Goal: Task Accomplishment & Management: Complete application form

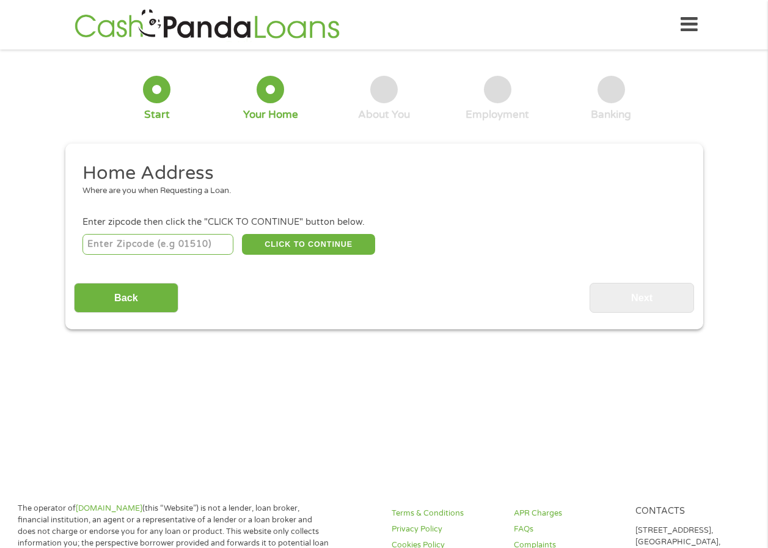
click at [111, 241] on input "number" at bounding box center [157, 244] width 151 height 21
type input "1111"
click at [125, 244] on input "number" at bounding box center [157, 244] width 151 height 21
type input "1"
type input "89701"
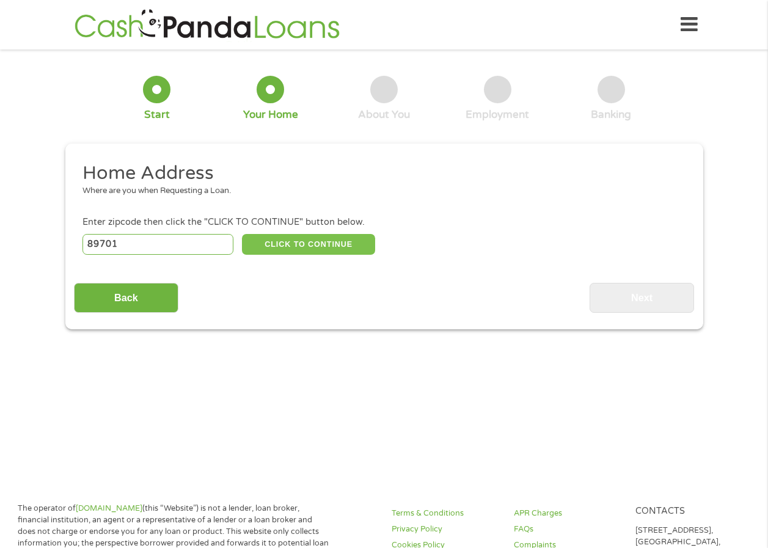
click at [318, 247] on button "CLICK TO CONTINUE" at bounding box center [308, 244] width 133 height 21
type input "89701"
type input "[GEOGRAPHIC_DATA]"
select select "[US_STATE]"
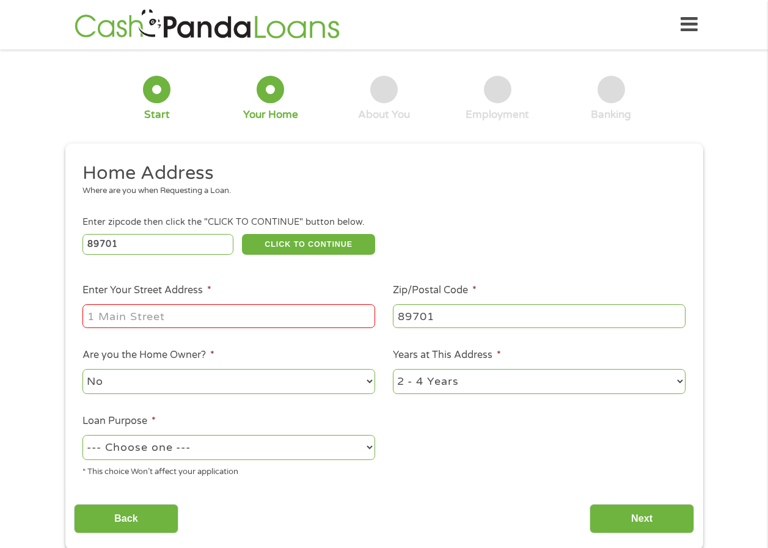
click at [150, 316] on input "Enter Your Street Address *" at bounding box center [228, 315] width 293 height 23
type input "[STREET_ADDRESS]"
click at [370, 444] on select "--- Choose one --- Pay Bills Debt Consolidation Home Improvement Major Purchase…" at bounding box center [228, 447] width 293 height 25
select select "other"
click at [82, 435] on select "--- Choose one --- Pay Bills Debt Consolidation Home Improvement Major Purchase…" at bounding box center [228, 447] width 293 height 25
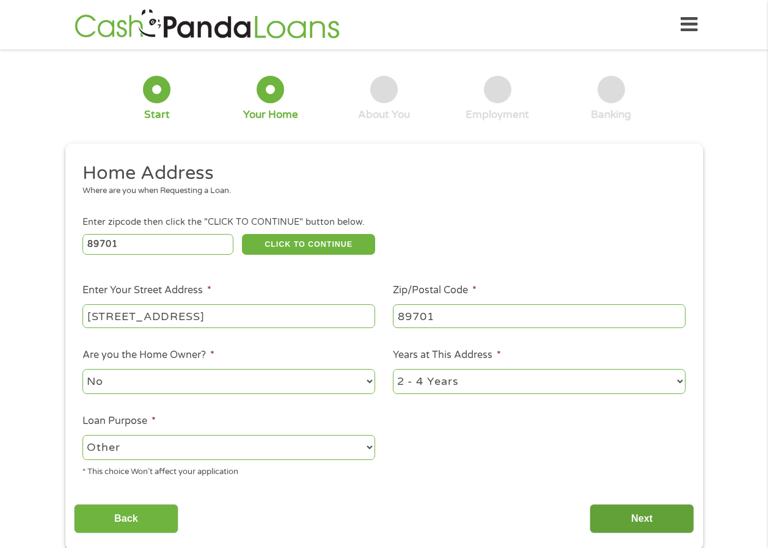
click at [651, 529] on input "Next" at bounding box center [642, 519] width 104 height 30
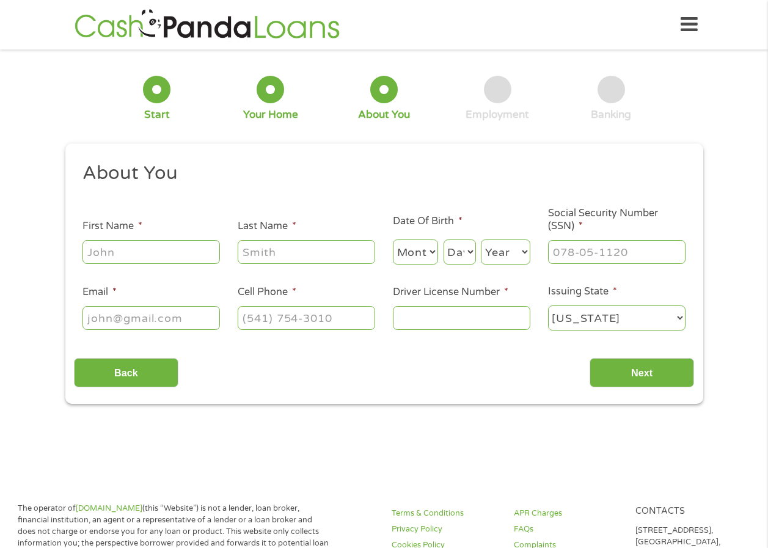
click at [96, 247] on input "First Name *" at bounding box center [150, 251] width 137 height 23
type input "Merry"
click at [248, 255] on input "Last Name *" at bounding box center [306, 251] width 137 height 23
type input "[PERSON_NAME]"
click at [433, 251] on select "Month 1 2 3 4 5 6 7 8 9 10 11 12" at bounding box center [416, 252] width 46 height 25
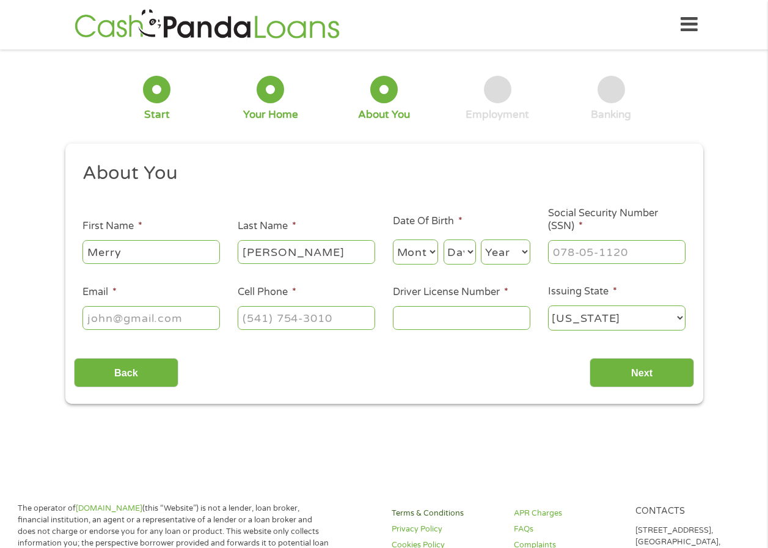
select select "11"
click at [393, 240] on select "Month 1 2 3 4 5 6 7 8 9 10 11 12" at bounding box center [416, 252] width 46 height 25
click at [471, 250] on select "Day 1 2 3 4 5 6 7 8 9 10 11 12 13 14 15 16 17 18 19 20 21 22 23 24 25 26 27 28 …" at bounding box center [460, 252] width 32 height 25
select select "7"
click at [444, 240] on select "Day 1 2 3 4 5 6 7 8 9 10 11 12 13 14 15 16 17 18 19 20 21 22 23 24 25 26 27 28 …" at bounding box center [460, 252] width 32 height 25
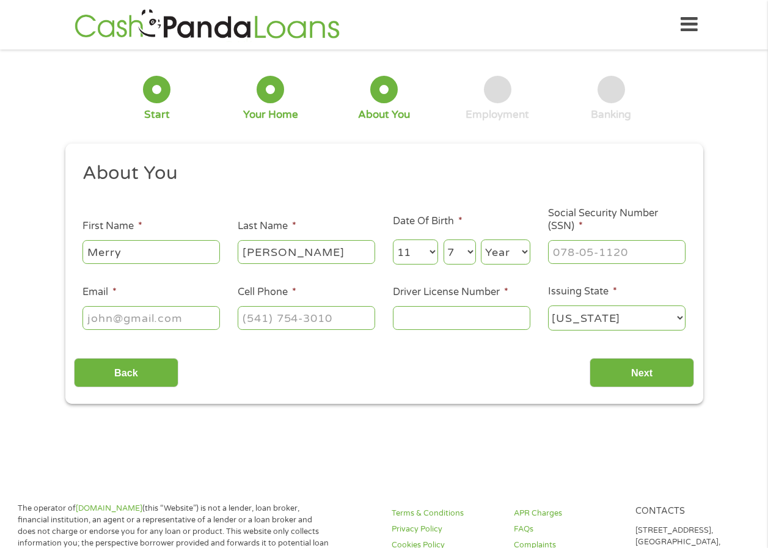
click at [524, 252] on select "Year [DATE] 2006 2005 2004 2003 2002 2001 2000 1999 1998 1997 1996 1995 1994 19…" at bounding box center [505, 252] width 49 height 25
select select "1955"
click at [481, 240] on select "Year [DATE] 2006 2005 2004 2003 2002 2001 2000 1999 1998 1997 1996 1995 1994 19…" at bounding box center [505, 252] width 49 height 25
click at [562, 251] on input "___-__-____" at bounding box center [616, 251] width 137 height 23
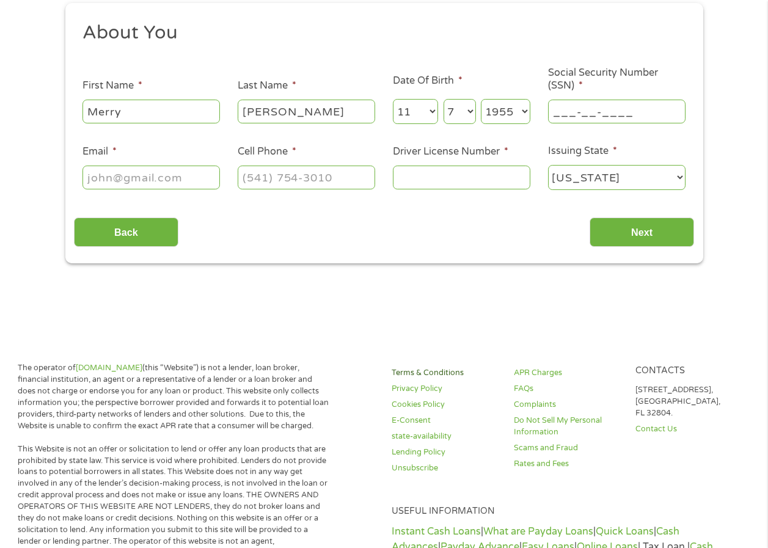
scroll to position [122, 0]
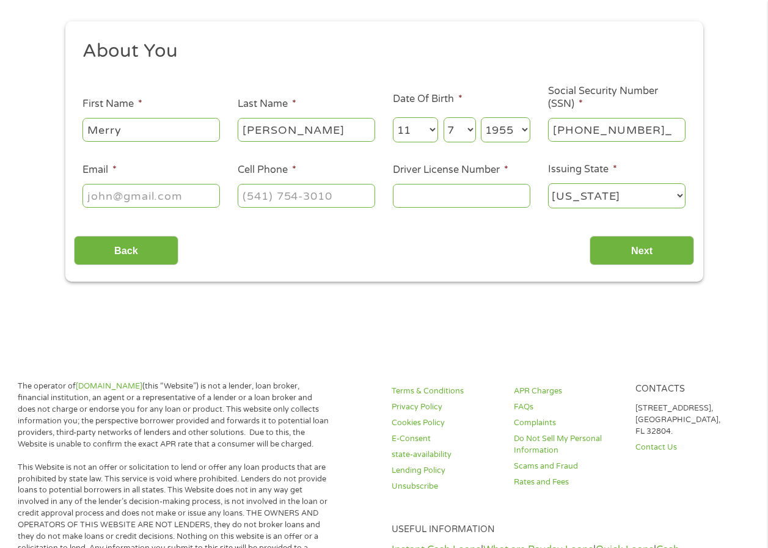
type input "266-21-7378"
click at [92, 200] on input "Email *" at bounding box center [150, 195] width 137 height 23
type input "[EMAIL_ADDRESS][DOMAIN_NAME]"
click at [257, 199] on input "(___) ___-____" at bounding box center [306, 195] width 137 height 23
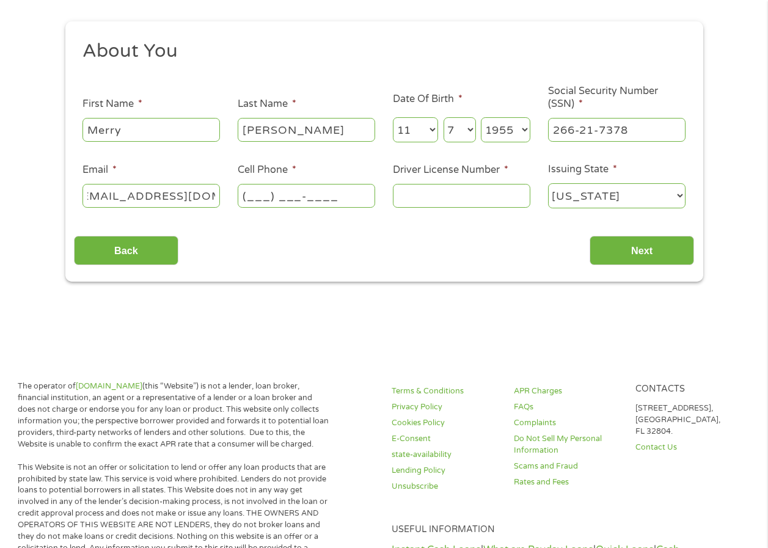
scroll to position [0, 0]
type input "[PHONE_NUMBER]"
click at [405, 202] on input "Driver License Number *" at bounding box center [461, 195] width 137 height 23
type input "0204039992"
click at [621, 253] on input "Next" at bounding box center [642, 251] width 104 height 30
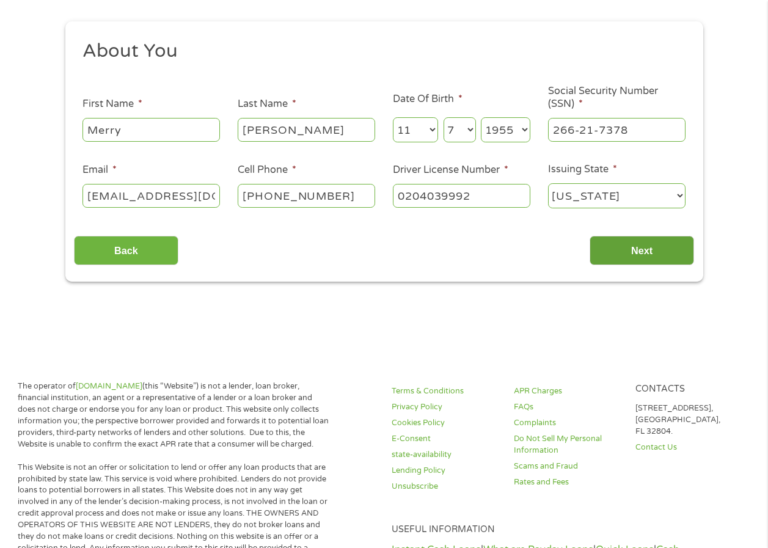
click at [632, 251] on input "Next" at bounding box center [642, 251] width 104 height 30
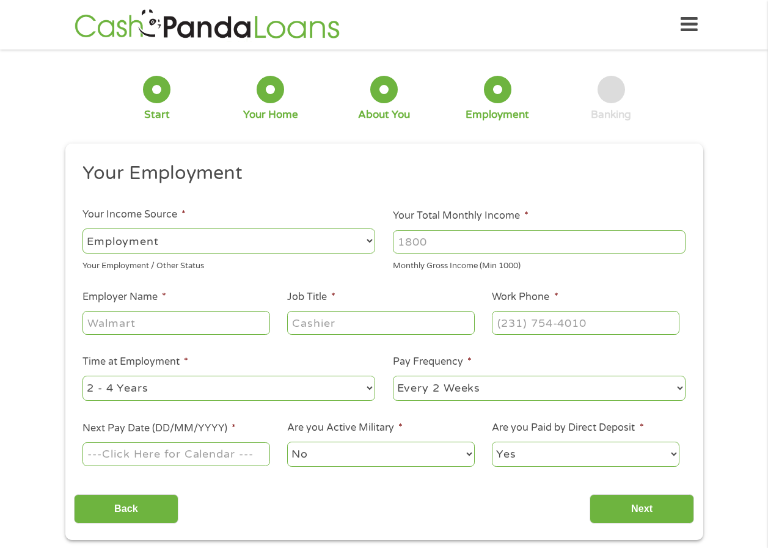
click at [367, 240] on select "--- Choose one --- Employment [DEMOGRAPHIC_DATA] Benefits" at bounding box center [228, 241] width 293 height 25
click at [82, 229] on select "--- Choose one --- Employment [DEMOGRAPHIC_DATA] Benefits" at bounding box center [228, 241] width 293 height 25
click at [432, 241] on input "Your Total Monthly Income *" at bounding box center [539, 241] width 293 height 23
type input "4300"
click at [128, 321] on input "Employer Name *" at bounding box center [175, 322] width 187 height 23
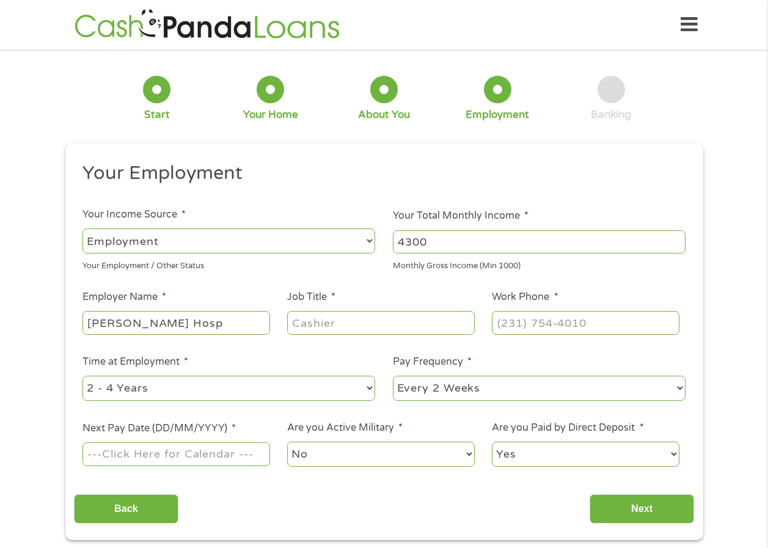
type input "[PERSON_NAME] Hosp"
click at [295, 324] on input "Job Title *" at bounding box center [380, 322] width 187 height 23
type input "Ins Verification"
click at [496, 321] on input "(___) ___-____" at bounding box center [585, 322] width 187 height 23
type input "[PHONE_NUMBER]"
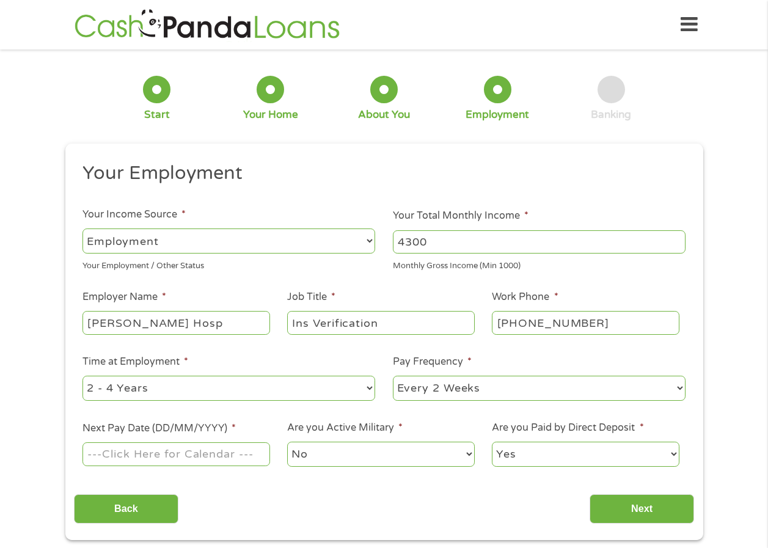
click at [367, 387] on select "--- Choose one --- 1 Year or less 1 - 2 Years 2 - 4 Years Over 4 Years" at bounding box center [228, 388] width 293 height 25
select select "60months"
click at [82, 376] on select "--- Choose one --- 1 Year or less 1 - 2 Years 2 - 4 Years Over 4 Years" at bounding box center [228, 388] width 293 height 25
click at [678, 386] on select "--- Choose one --- Every 2 Weeks Every Week Monthly Semi-Monthly" at bounding box center [539, 388] width 293 height 25
click at [393, 376] on select "--- Choose one --- Every 2 Weeks Every Week Monthly Semi-Monthly" at bounding box center [539, 388] width 293 height 25
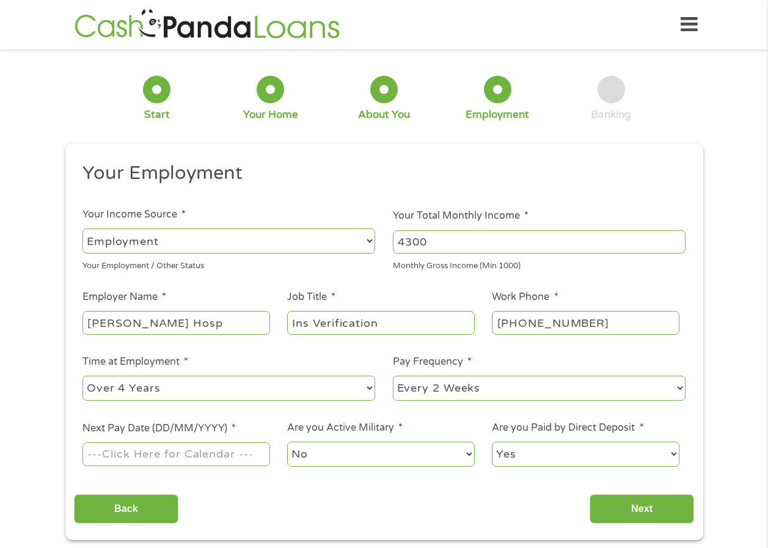
click at [114, 457] on input "Next Pay Date (DD/MM/YYYY) *" at bounding box center [175, 453] width 187 height 23
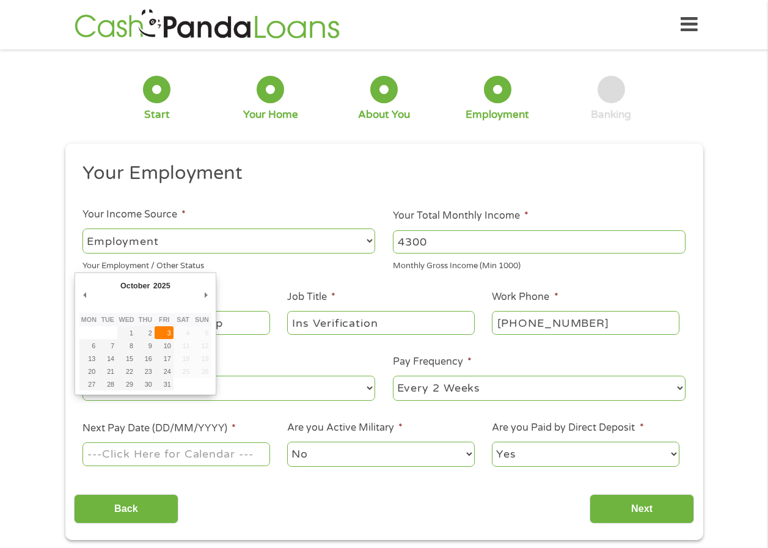
type input "[DATE]"
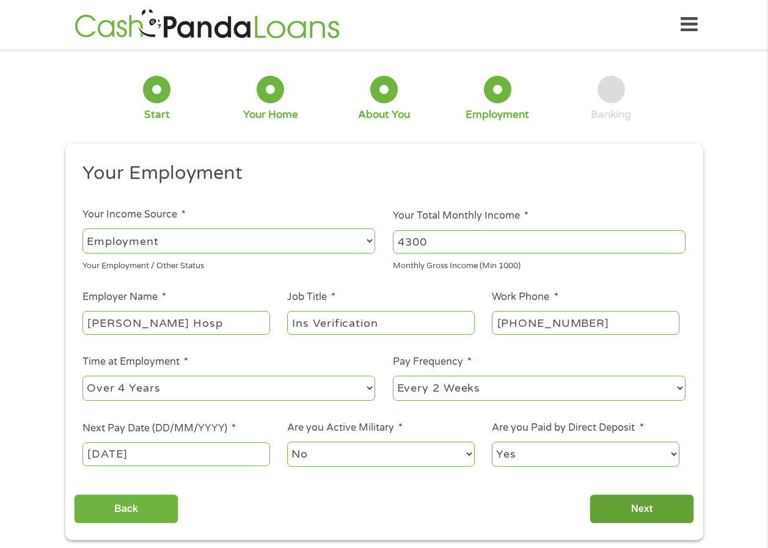
click at [626, 511] on input "Next" at bounding box center [642, 509] width 104 height 30
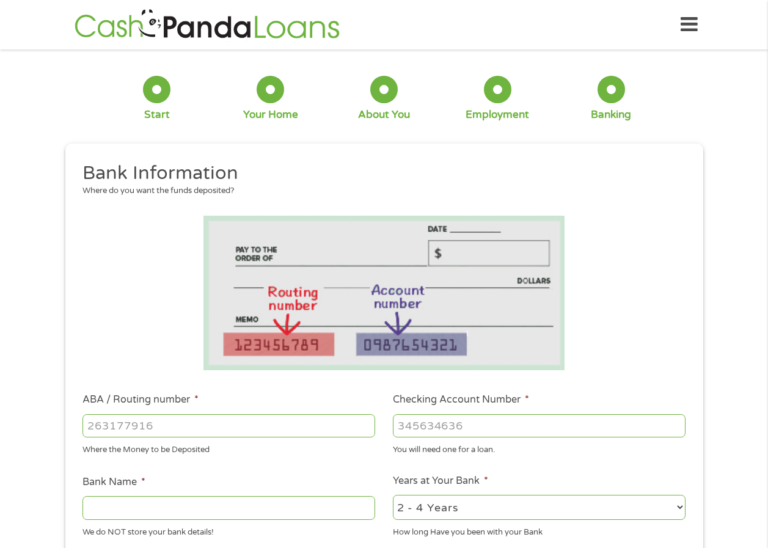
scroll to position [5, 5]
click at [90, 422] on input "ABA / Routing number *" at bounding box center [228, 425] width 293 height 23
type input "321280143"
type input "GREATER [US_STATE] CREDIT UNION"
type input "321280143"
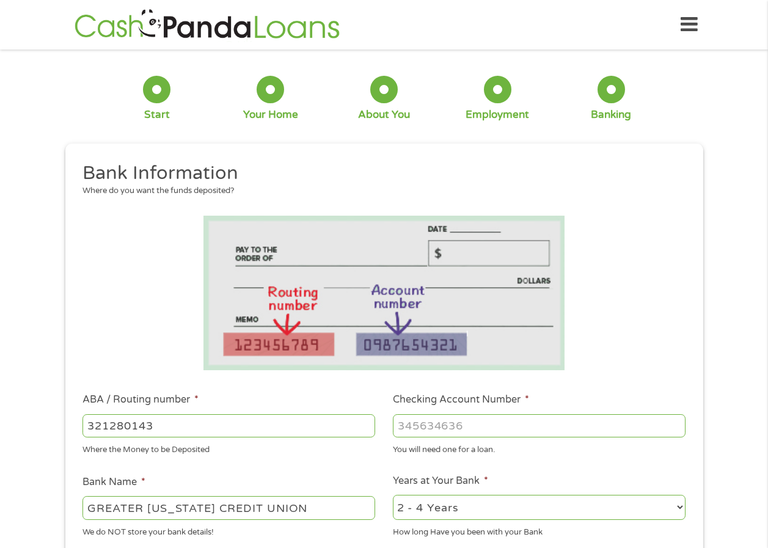
click at [405, 425] on input "Checking Account Number *" at bounding box center [539, 425] width 293 height 23
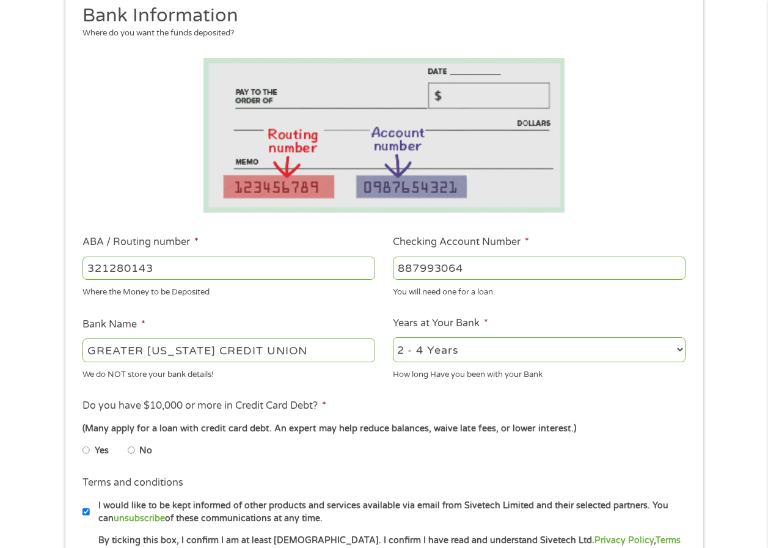
scroll to position [244, 0]
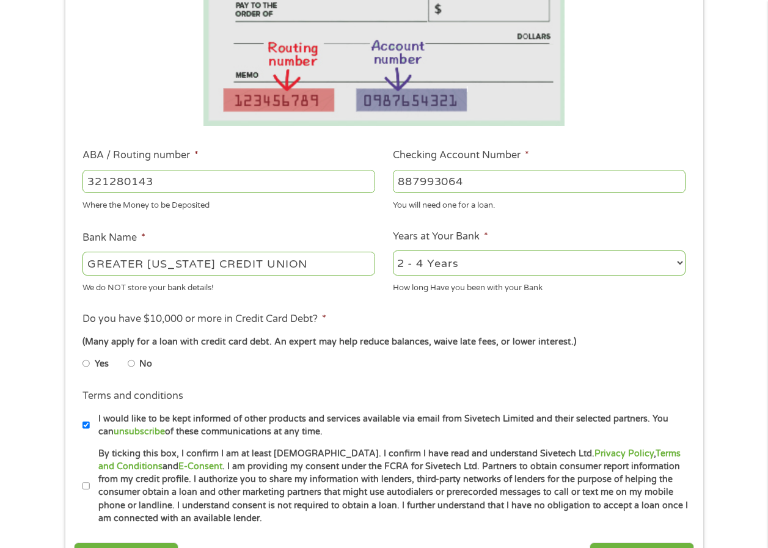
type input "887993064"
click at [679, 258] on select "2 - 4 Years 6 - 12 Months 1 - 2 Years Over 4 Years" at bounding box center [539, 263] width 293 height 25
select select "12months"
click at [393, 251] on select "2 - 4 Years 6 - 12 Months 1 - 2 Years Over 4 Years" at bounding box center [539, 263] width 293 height 25
click at [133, 366] on input "No" at bounding box center [131, 364] width 7 height 20
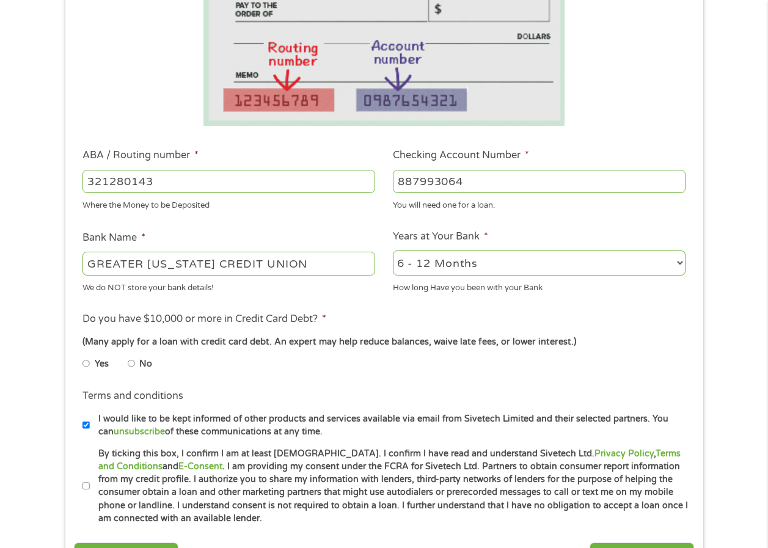
radio input "true"
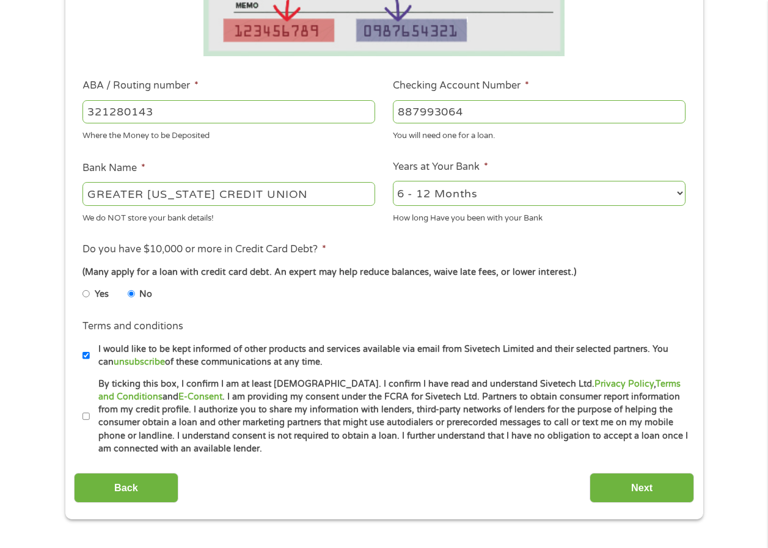
scroll to position [428, 0]
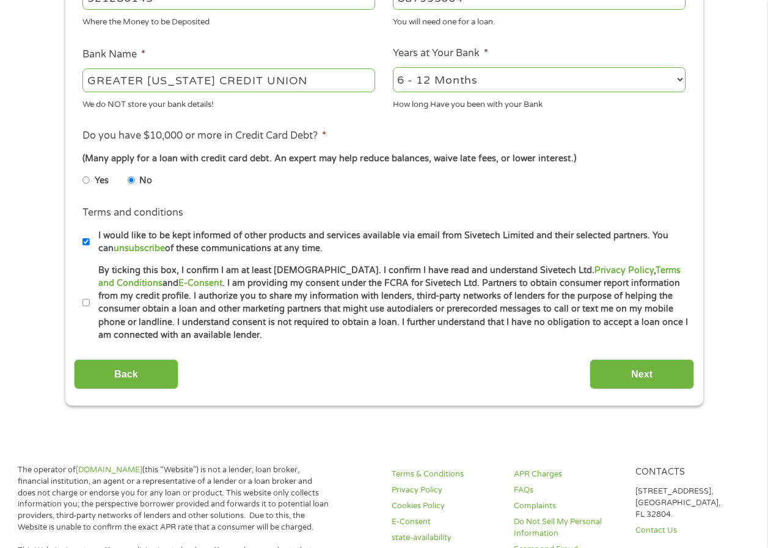
click at [88, 304] on input "By ticking this box, I confirm I am at least [DEMOGRAPHIC_DATA]. I confirm I ha…" at bounding box center [85, 303] width 7 height 20
checkbox input "true"
click at [85, 239] on input "I would like to be kept informed of other products and services available via e…" at bounding box center [85, 242] width 7 height 20
checkbox input "false"
click at [645, 370] on input "Next" at bounding box center [642, 374] width 104 height 30
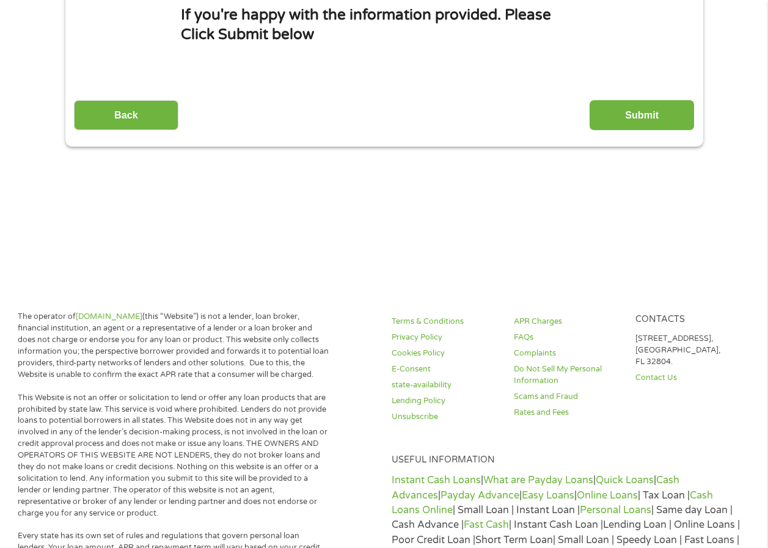
scroll to position [0, 0]
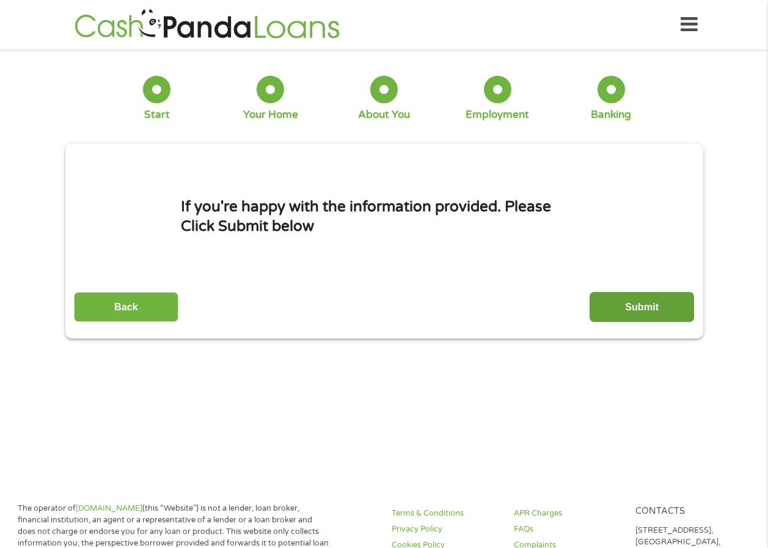
click at [628, 307] on input "Submit" at bounding box center [642, 307] width 104 height 30
